Goal: Use online tool/utility: Utilize a website feature to perform a specific function

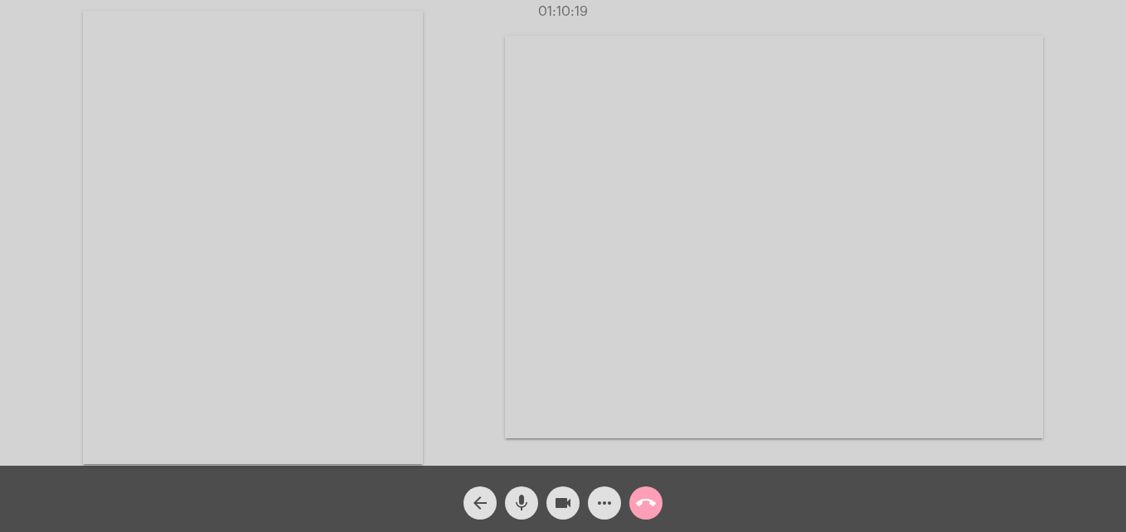
click at [645, 498] on mat-icon "call_end" at bounding box center [646, 503] width 20 height 20
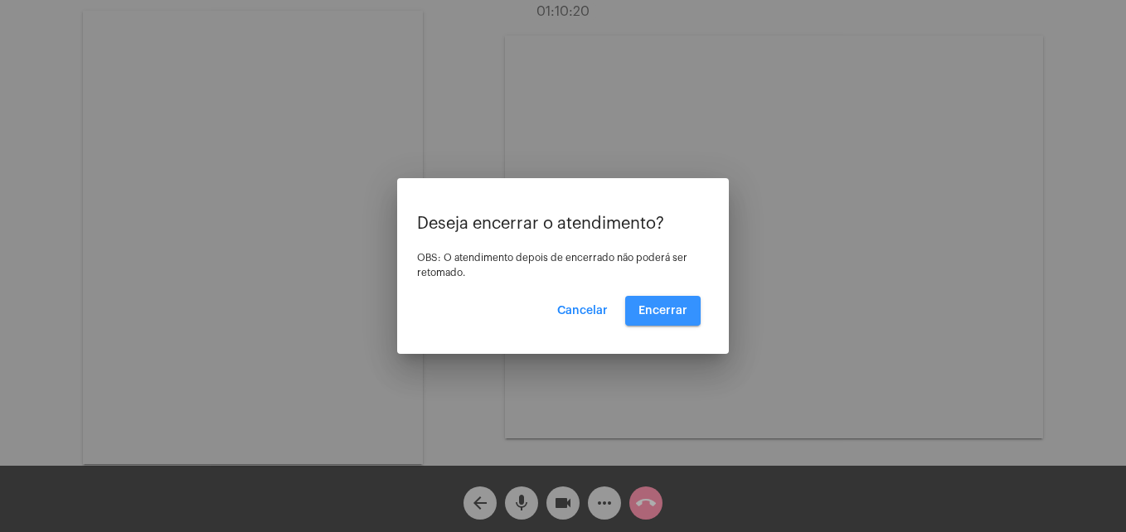
click at [665, 304] on button "Encerrar" at bounding box center [662, 311] width 75 height 30
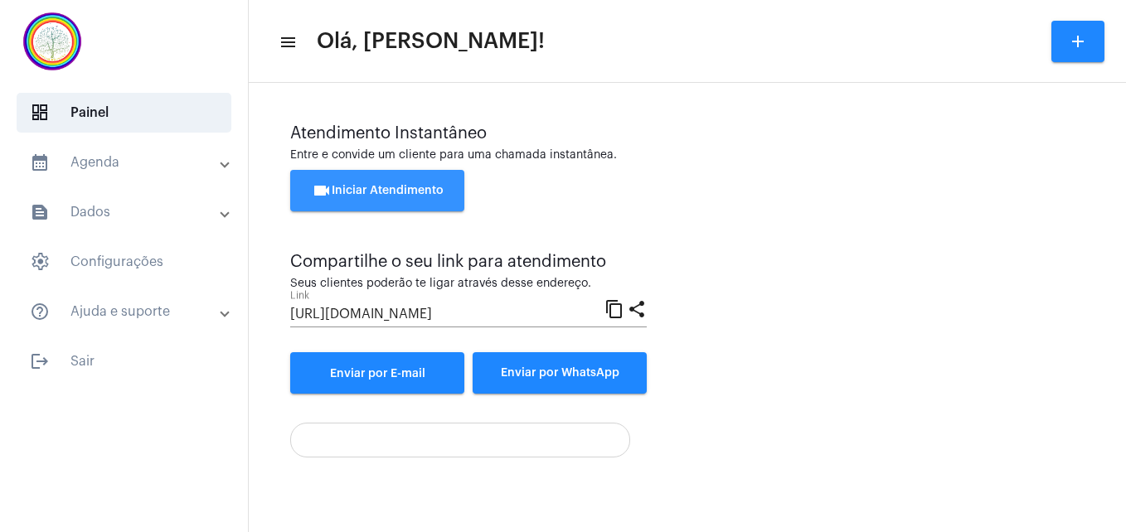
click at [406, 189] on span "videocam Iniciar Atendimento" at bounding box center [378, 191] width 132 height 12
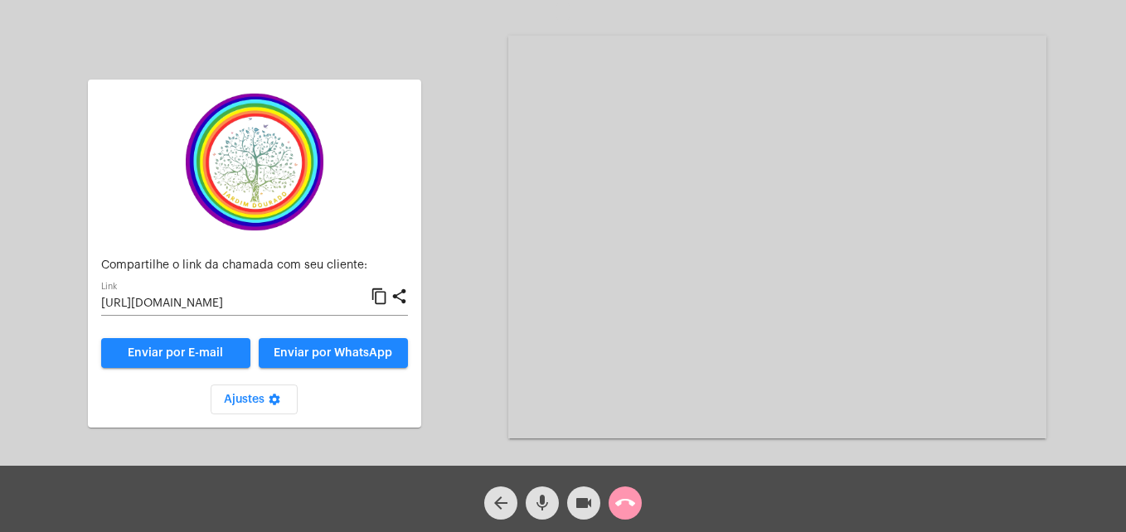
click at [383, 299] on mat-icon "content_copy" at bounding box center [379, 297] width 17 height 20
click at [541, 508] on mat-icon "mic" at bounding box center [542, 503] width 20 height 20
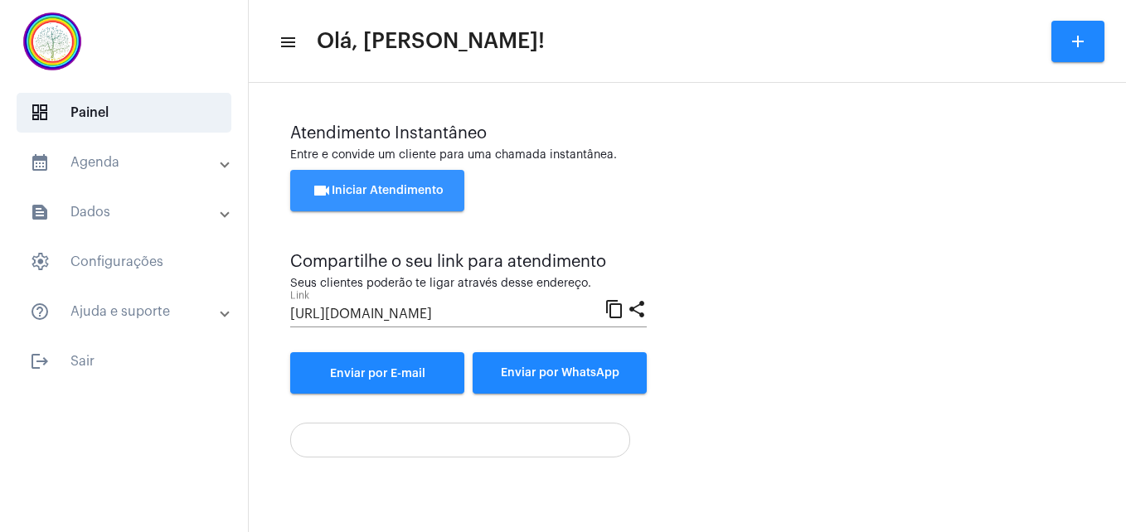
click at [380, 194] on span "videocam Iniciar Atendimento" at bounding box center [378, 191] width 132 height 12
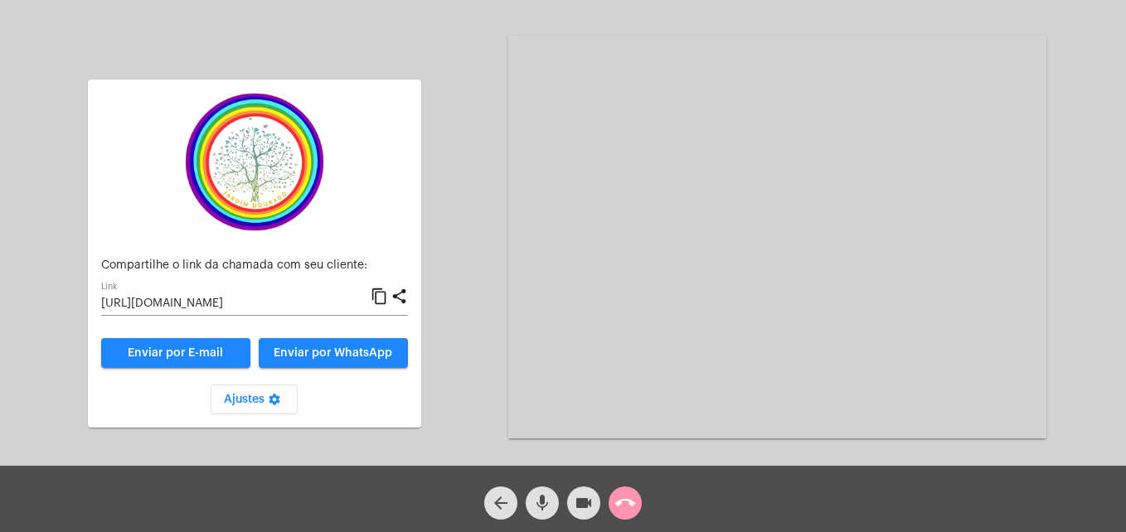
click at [379, 295] on mat-icon "content_copy" at bounding box center [379, 297] width 17 height 20
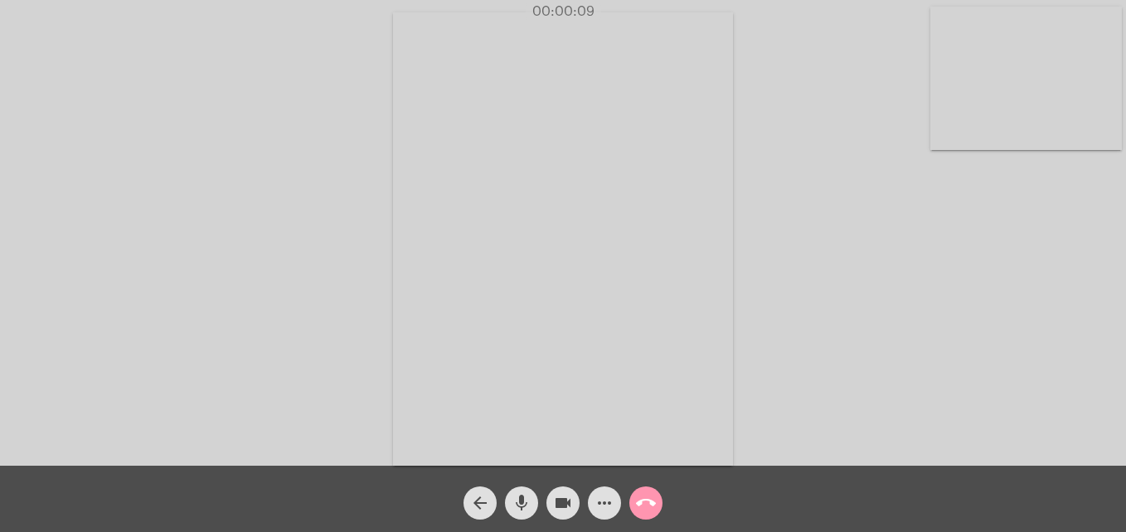
click at [944, 129] on video at bounding box center [1026, 78] width 192 height 143
click at [433, 430] on video at bounding box center [713, 238] width 604 height 454
